Goal: Book appointment/travel/reservation

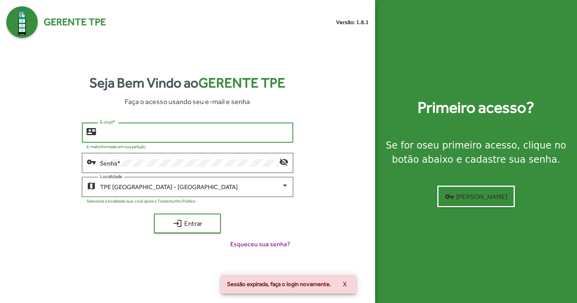
type input "**********"
click at [187, 223] on button "login Entrar" at bounding box center [187, 223] width 67 height 20
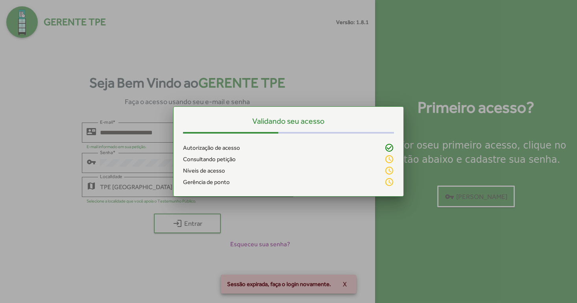
click at [205, 225] on div at bounding box center [288, 151] width 577 height 303
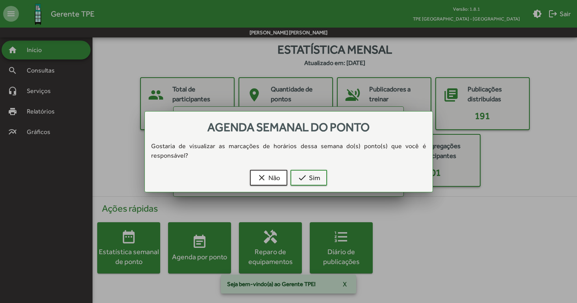
click at [456, 213] on div at bounding box center [288, 151] width 577 height 303
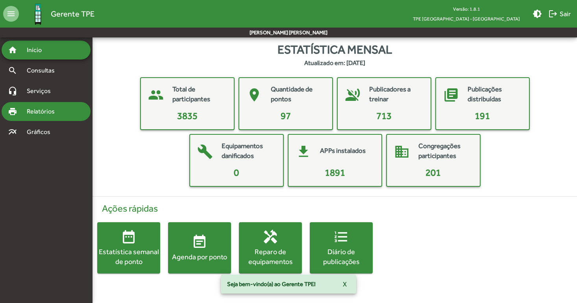
click at [49, 109] on span "Relatórios" at bounding box center [43, 111] width 43 height 9
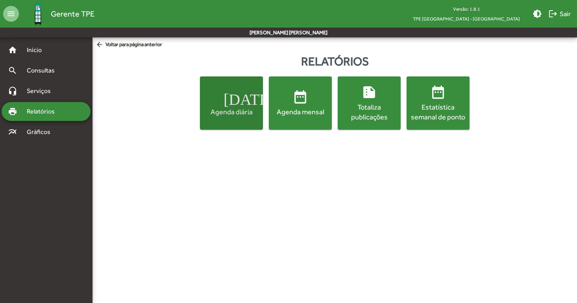
click at [247, 116] on div "Agenda diária" at bounding box center [231, 112] width 60 height 10
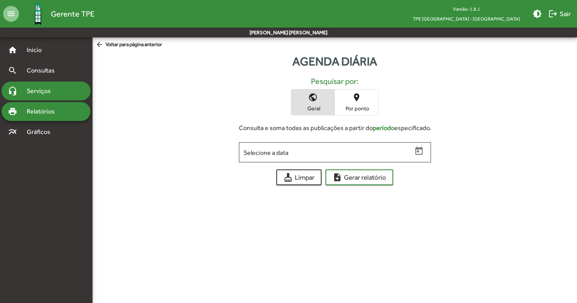
click at [36, 89] on span "Serviços" at bounding box center [41, 90] width 39 height 9
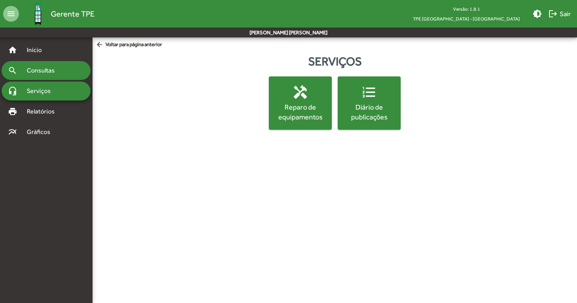
click at [37, 74] on span "Consultas" at bounding box center [43, 70] width 43 height 9
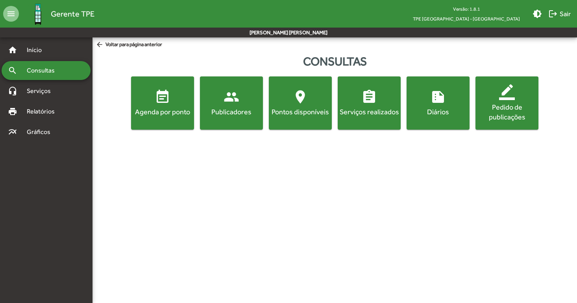
click at [156, 102] on mat-icon "event_note" at bounding box center [163, 97] width 16 height 16
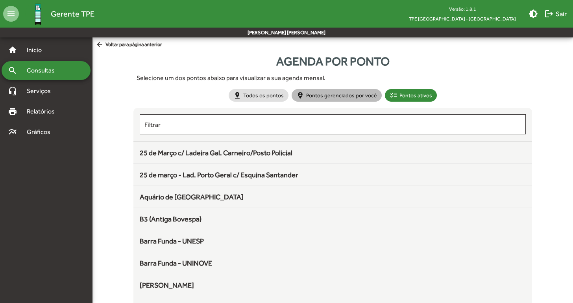
click at [326, 96] on mat-chip "person_pin_circle Pontos gerenciados por você" at bounding box center [337, 95] width 90 height 13
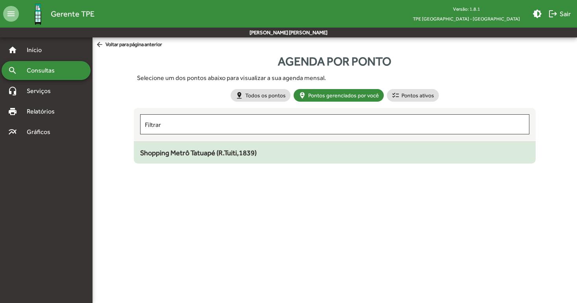
click at [220, 163] on mat-list-item "Shopping Metrô Tatuapé (R.Tuiti,1839)" at bounding box center [335, 153] width 402 height 22
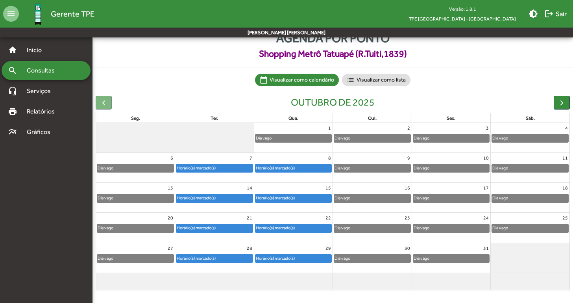
scroll to position [23, 0]
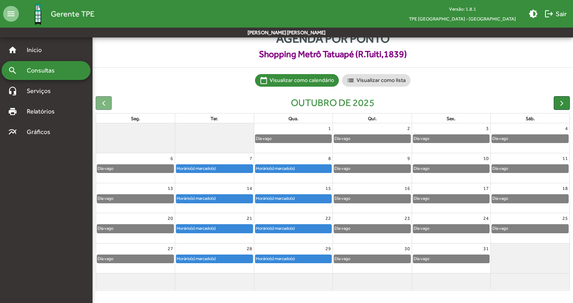
click at [277, 153] on div "8" at bounding box center [293, 158] width 79 height 10
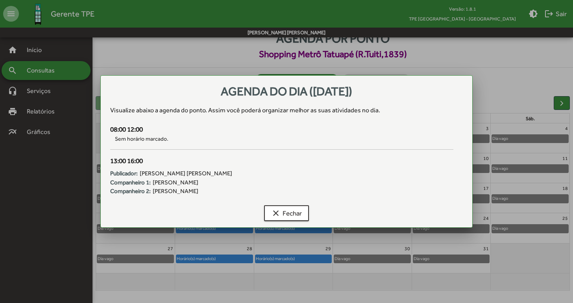
click at [289, 202] on div "clear Fechar" at bounding box center [286, 214] width 353 height 25
click at [289, 210] on span "clear Fechar" at bounding box center [286, 213] width 31 height 14
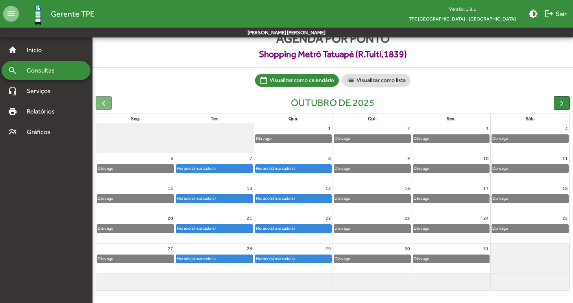
click at [214, 168] on div "Horário(s) marcado(s)" at bounding box center [196, 167] width 40 height 7
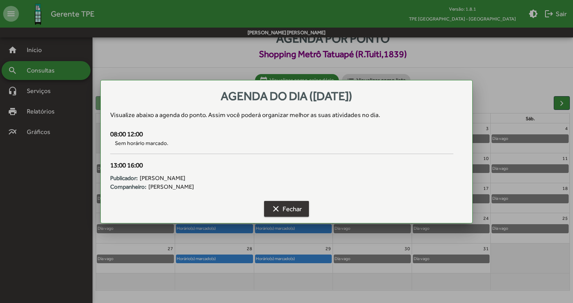
click at [275, 213] on span "clear Fechar" at bounding box center [286, 208] width 31 height 14
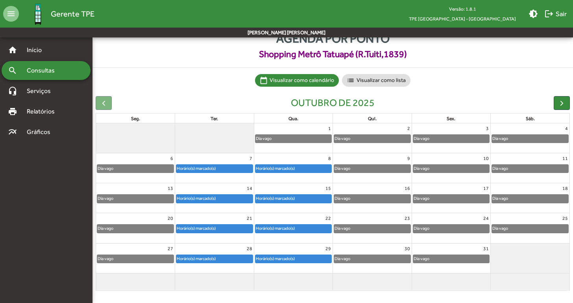
click at [461, 171] on div "Dia vago" at bounding box center [451, 168] width 76 height 8
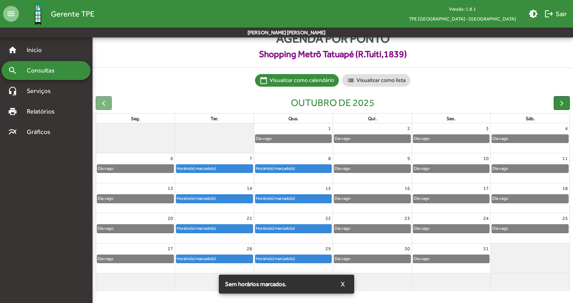
click at [462, 168] on div "Dia vago" at bounding box center [451, 168] width 76 height 8
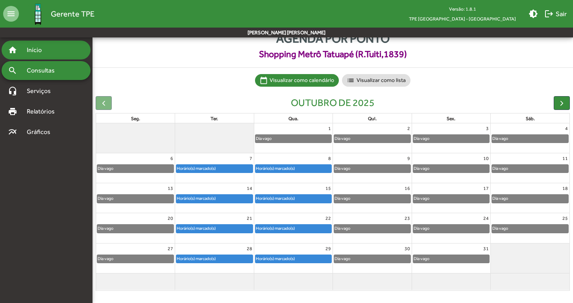
click at [38, 54] on span "Início" at bounding box center [37, 49] width 31 height 9
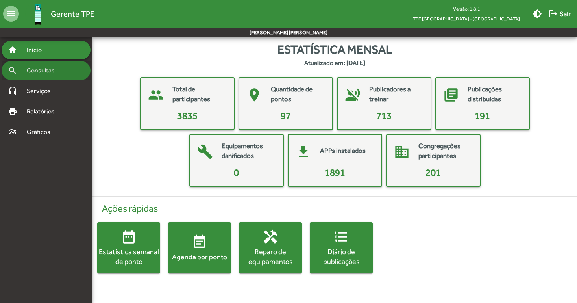
click at [44, 70] on span "Consultas" at bounding box center [43, 70] width 43 height 9
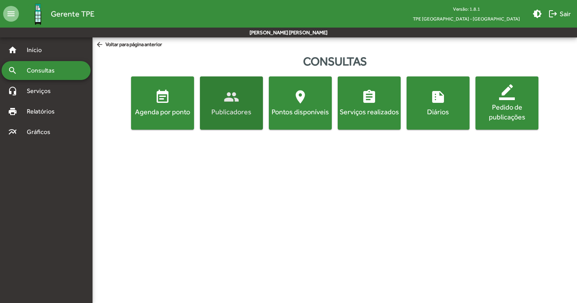
click at [234, 109] on div "Publicadores" at bounding box center [231, 112] width 60 height 10
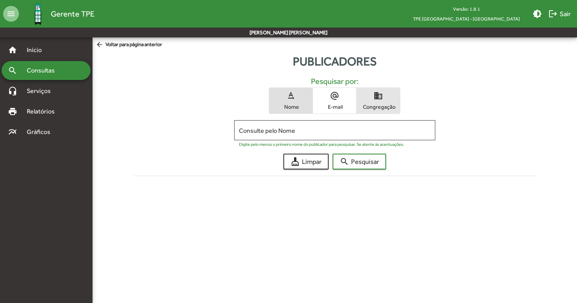
click at [383, 105] on span "Congregação" at bounding box center [377, 106] width 39 height 7
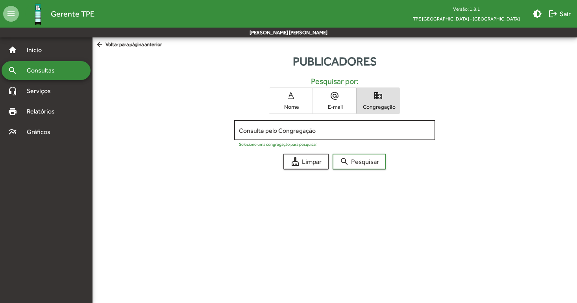
click at [342, 137] on div "Consulte pelo Congregação" at bounding box center [335, 129] width 192 height 22
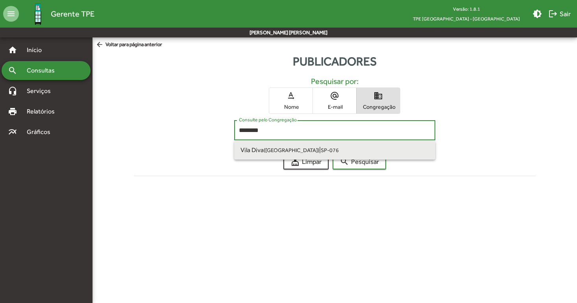
click at [337, 153] on span "Vila Diva (São Paulo SP) | SP-076" at bounding box center [334, 149] width 188 height 19
type input "**********"
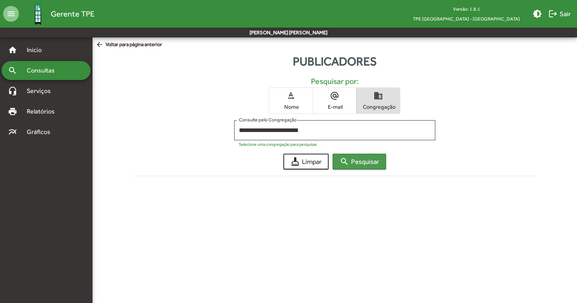
click at [353, 164] on span "search Pesquisar" at bounding box center [359, 161] width 39 height 14
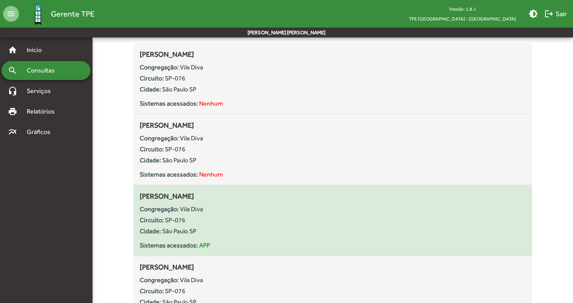
scroll to position [142, 0]
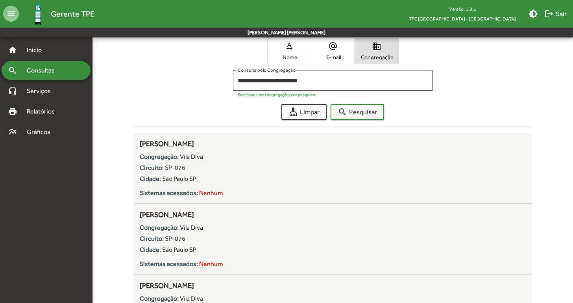
scroll to position [52, 0]
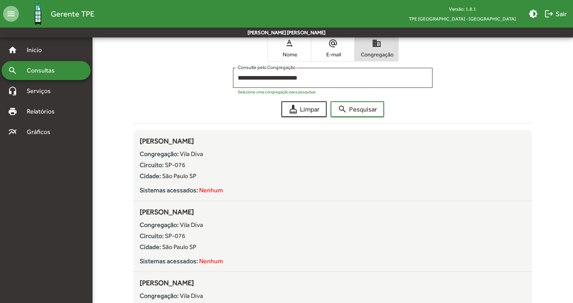
click at [187, 109] on div "cleaning_services Limpar search Pesquisar" at bounding box center [332, 109] width 399 height 16
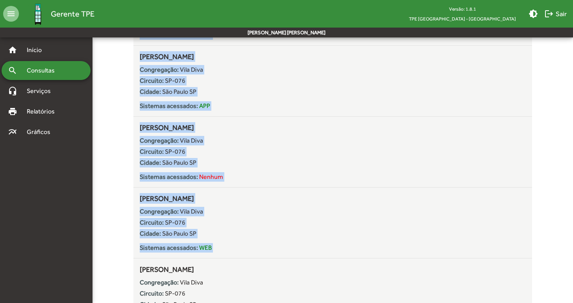
scroll to position [755, 0]
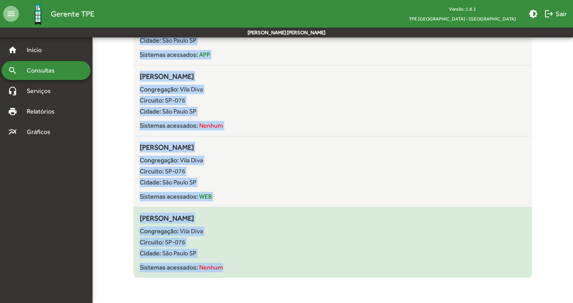
drag, startPoint x: 138, startPoint y: 127, endPoint x: 237, endPoint y: 263, distance: 168.8
copy mat-list "Aline Pereira Marinho de Oliveira Congregação: Vila Diva Circuito: SP-076 Cidad…"
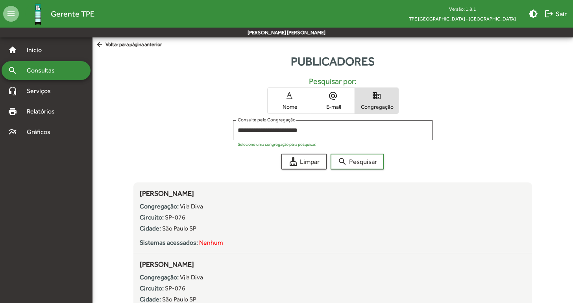
scroll to position [0, 0]
click at [322, 129] on input "**********" at bounding box center [333, 130] width 190 height 7
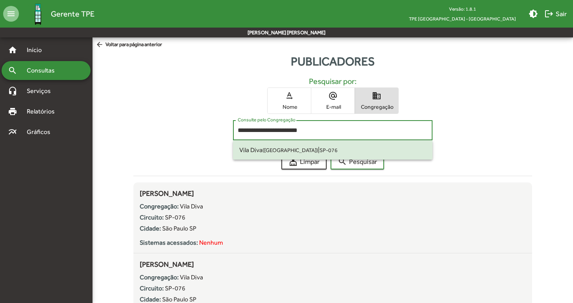
click at [322, 129] on input "**********" at bounding box center [333, 130] width 190 height 7
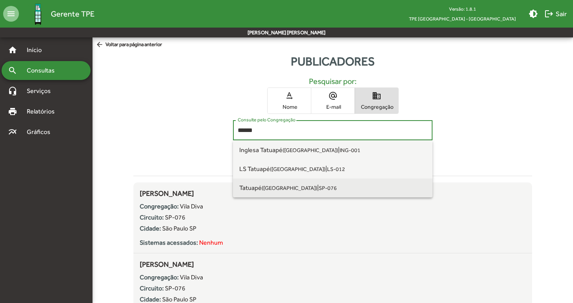
click at [329, 187] on span "Tatuapé (São Paulo SP) | SP-076" at bounding box center [332, 187] width 187 height 19
type input "**********"
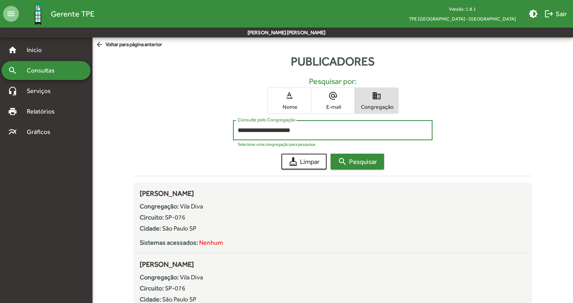
click at [358, 163] on span "search Pesquisar" at bounding box center [357, 161] width 39 height 14
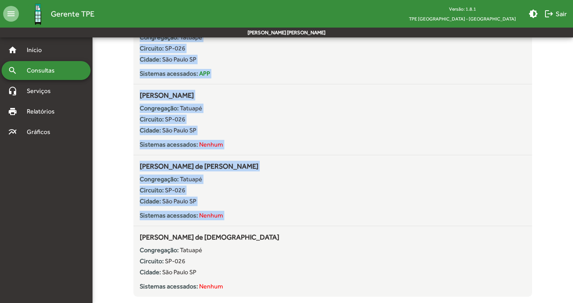
scroll to position [1676, 0]
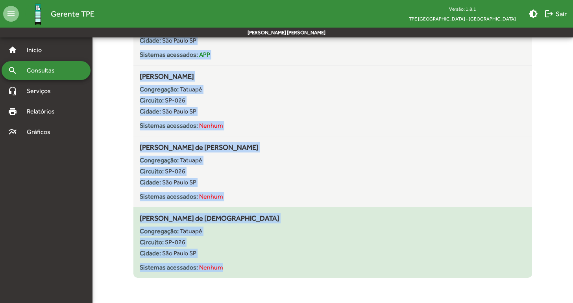
drag, startPoint x: 140, startPoint y: 181, endPoint x: 237, endPoint y: 266, distance: 129.1
copy mat-list "Aline Silva do Nascimento Gomes Congregação: Tatuapé Circuito: SP-026 Cidade: S…"
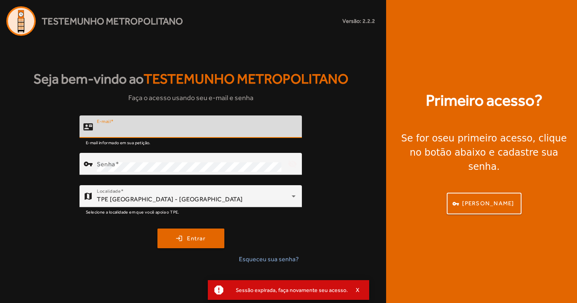
type input "**********"
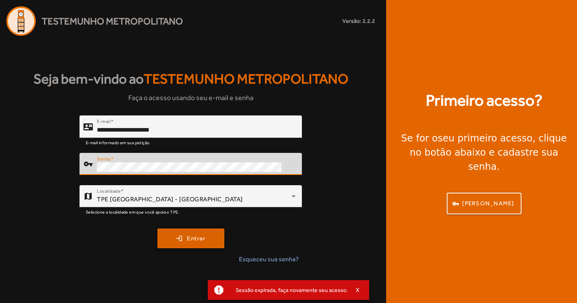
click at [198, 236] on span "Entrar" at bounding box center [196, 238] width 18 height 9
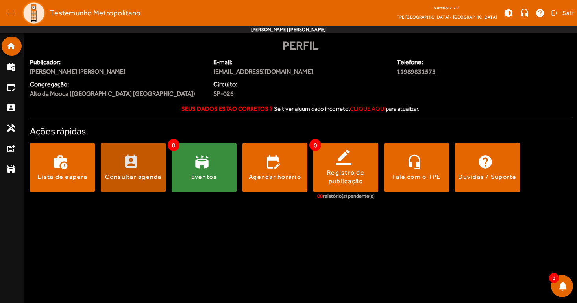
click at [131, 176] on div "Consultar agenda" at bounding box center [133, 176] width 57 height 9
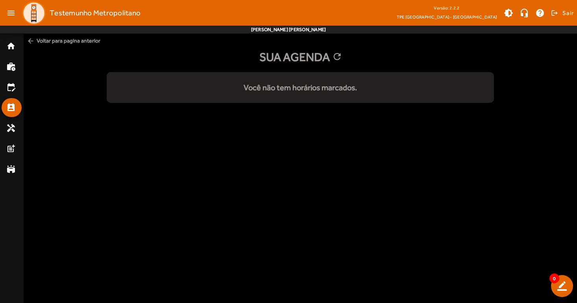
click at [81, 40] on span "arrow_back Voltar para pagina anterior" at bounding box center [300, 40] width 553 height 15
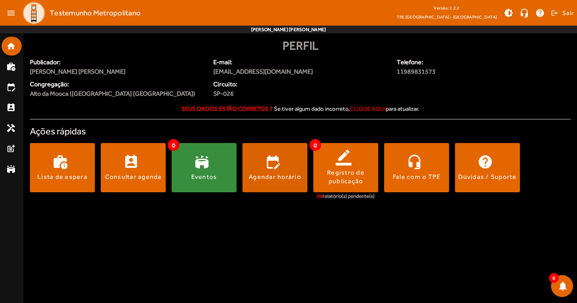
click at [279, 172] on span at bounding box center [274, 167] width 65 height 19
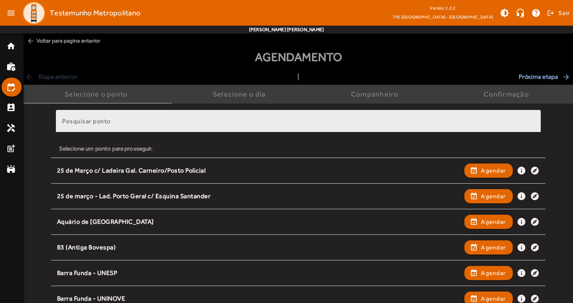
click at [291, 118] on div "Pesquisar ponto" at bounding box center [298, 121] width 472 height 22
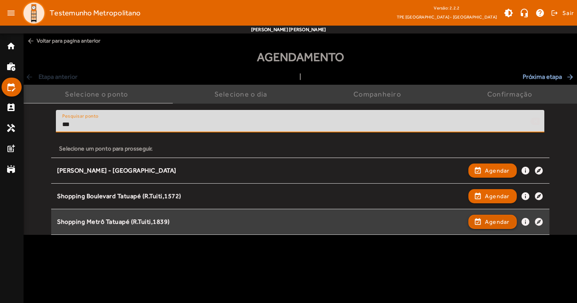
type input "***"
click at [500, 222] on span "Agendar" at bounding box center [497, 221] width 25 height 9
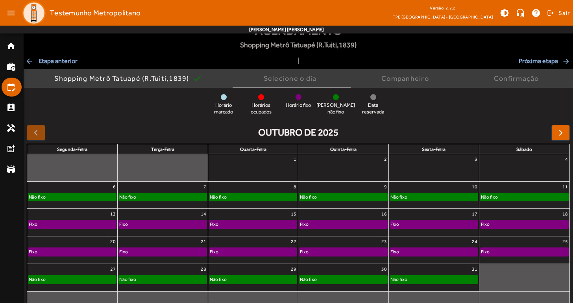
scroll to position [44, 0]
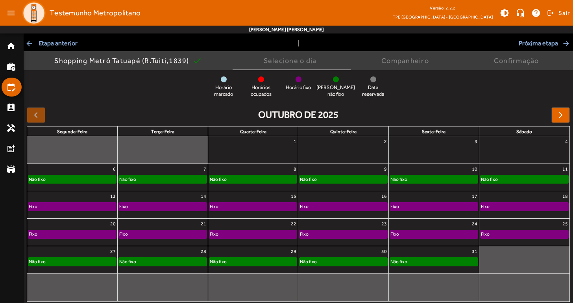
click at [448, 178] on div "Não fixo" at bounding box center [434, 179] width 88 height 8
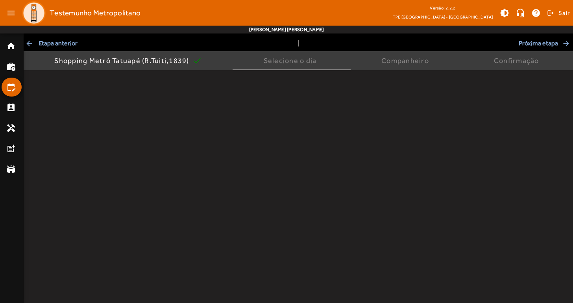
scroll to position [0, 0]
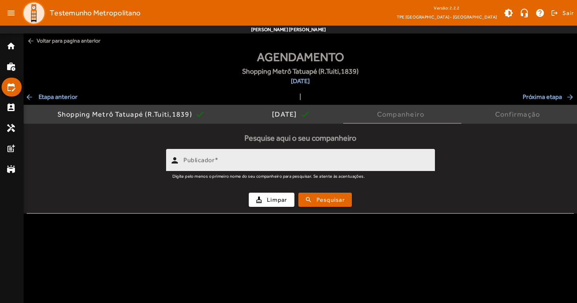
click at [371, 152] on div "Publicador" at bounding box center [305, 160] width 245 height 22
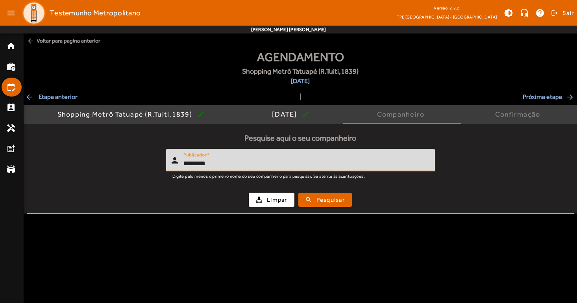
click at [325, 199] on button "search Pesquisar" at bounding box center [325, 199] width 54 height 14
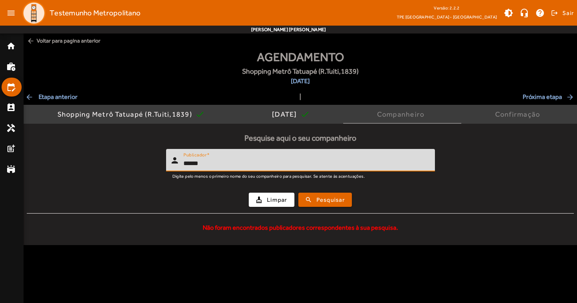
click at [325, 199] on button "search Pesquisar" at bounding box center [325, 199] width 54 height 14
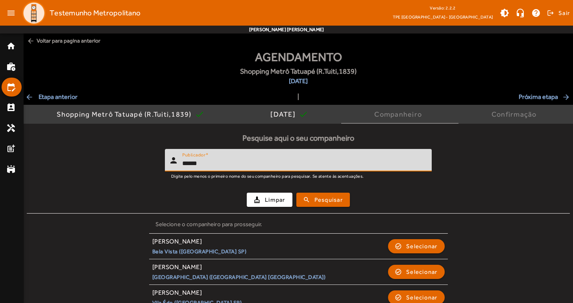
click at [265, 165] on input "*****" at bounding box center [303, 163] width 243 height 9
click at [323, 199] on button "search Pesquisar" at bounding box center [323, 199] width 54 height 14
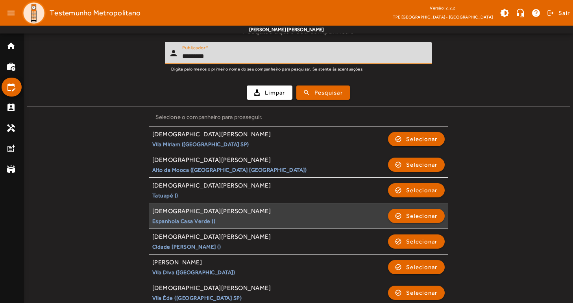
scroll to position [108, 0]
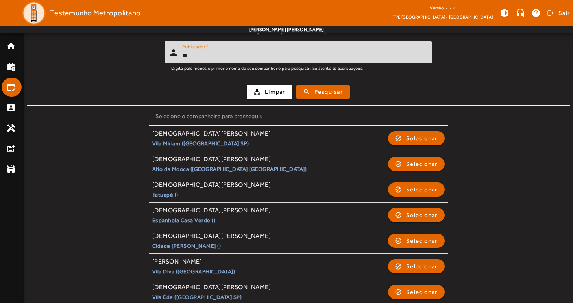
type input "*"
click at [323, 91] on button "search Pesquisar" at bounding box center [323, 92] width 54 height 14
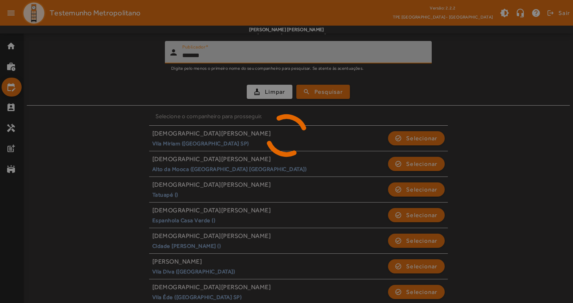
scroll to position [0, 0]
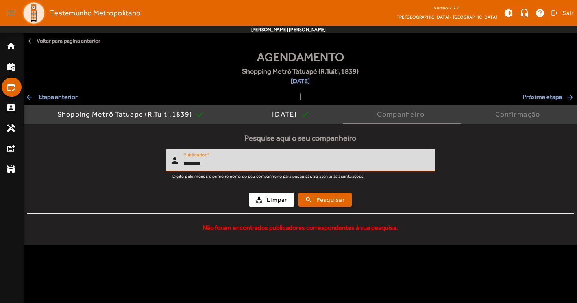
click at [263, 165] on input "*******" at bounding box center [305, 163] width 245 height 9
click at [250, 167] on input "*******" at bounding box center [305, 163] width 245 height 9
click at [325, 199] on button "search Pesquisar" at bounding box center [325, 199] width 54 height 14
type input "*"
click at [325, 199] on button "search Pesquisar" at bounding box center [325, 199] width 54 height 14
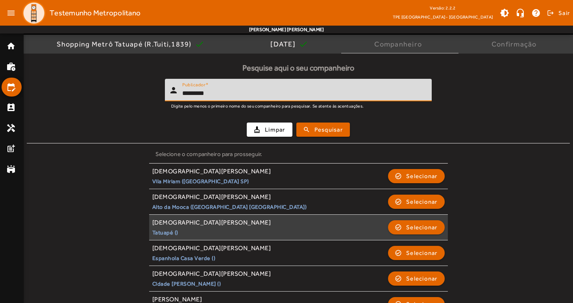
scroll to position [78, 0]
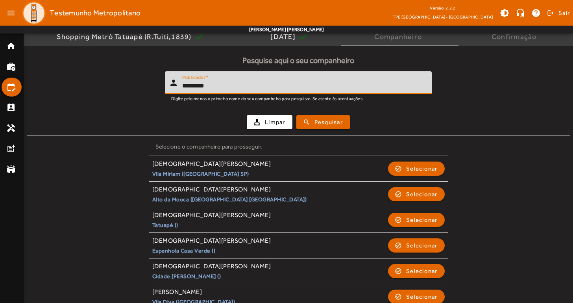
click at [250, 90] on input "*********" at bounding box center [303, 85] width 243 height 9
type input "*******"
click at [323, 122] on button "search Pesquisar" at bounding box center [323, 122] width 54 height 14
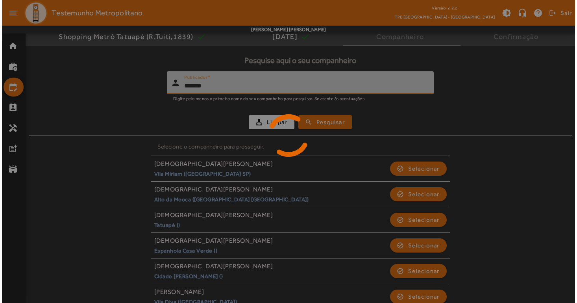
scroll to position [0, 0]
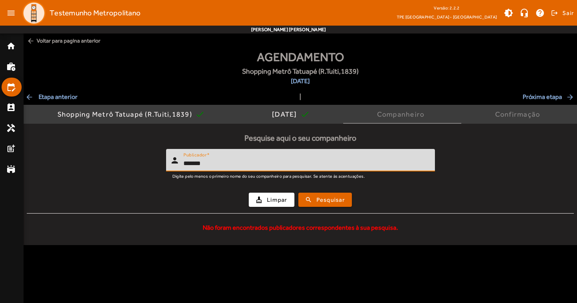
click at [307, 164] on input "*******" at bounding box center [305, 163] width 245 height 9
